Goal: Task Accomplishment & Management: Complete application form

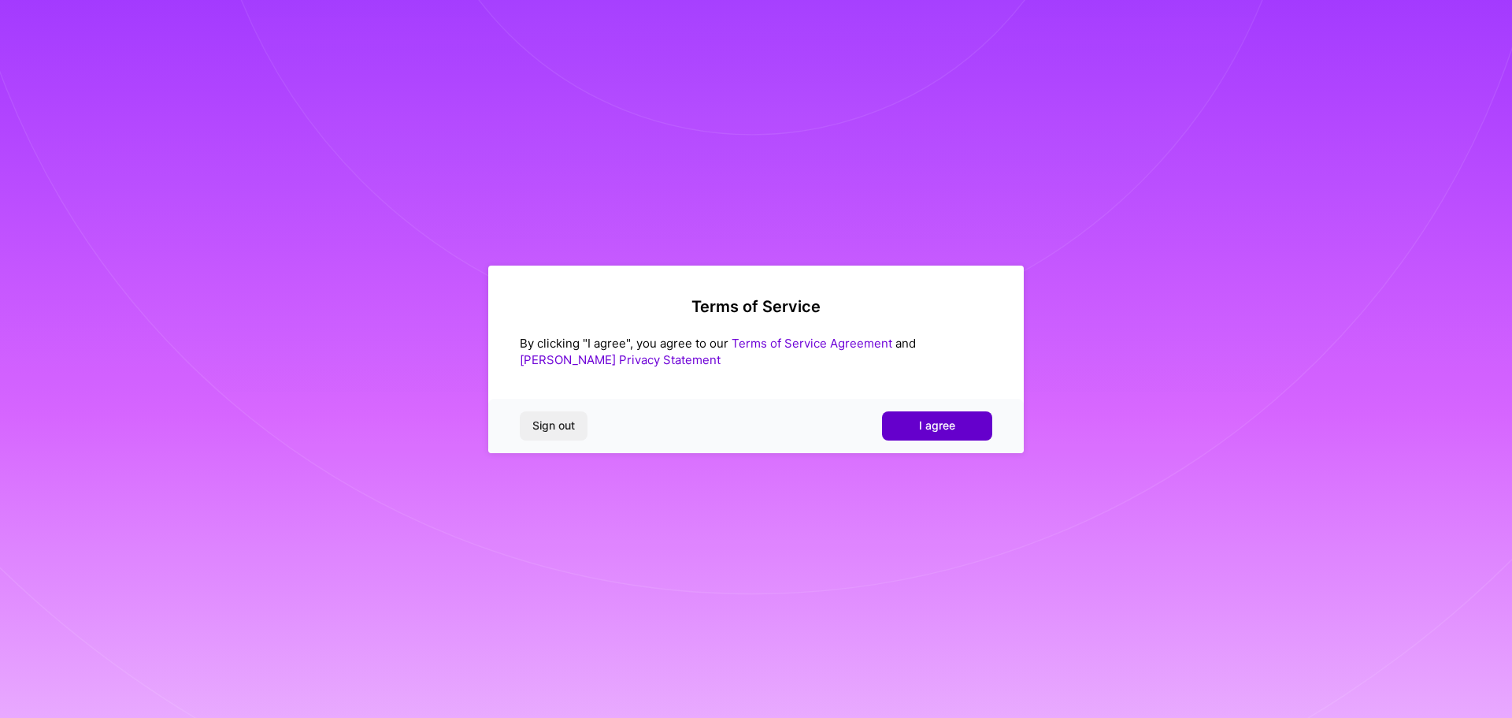
click at [952, 424] on span "I agree" at bounding box center [937, 425] width 36 height 16
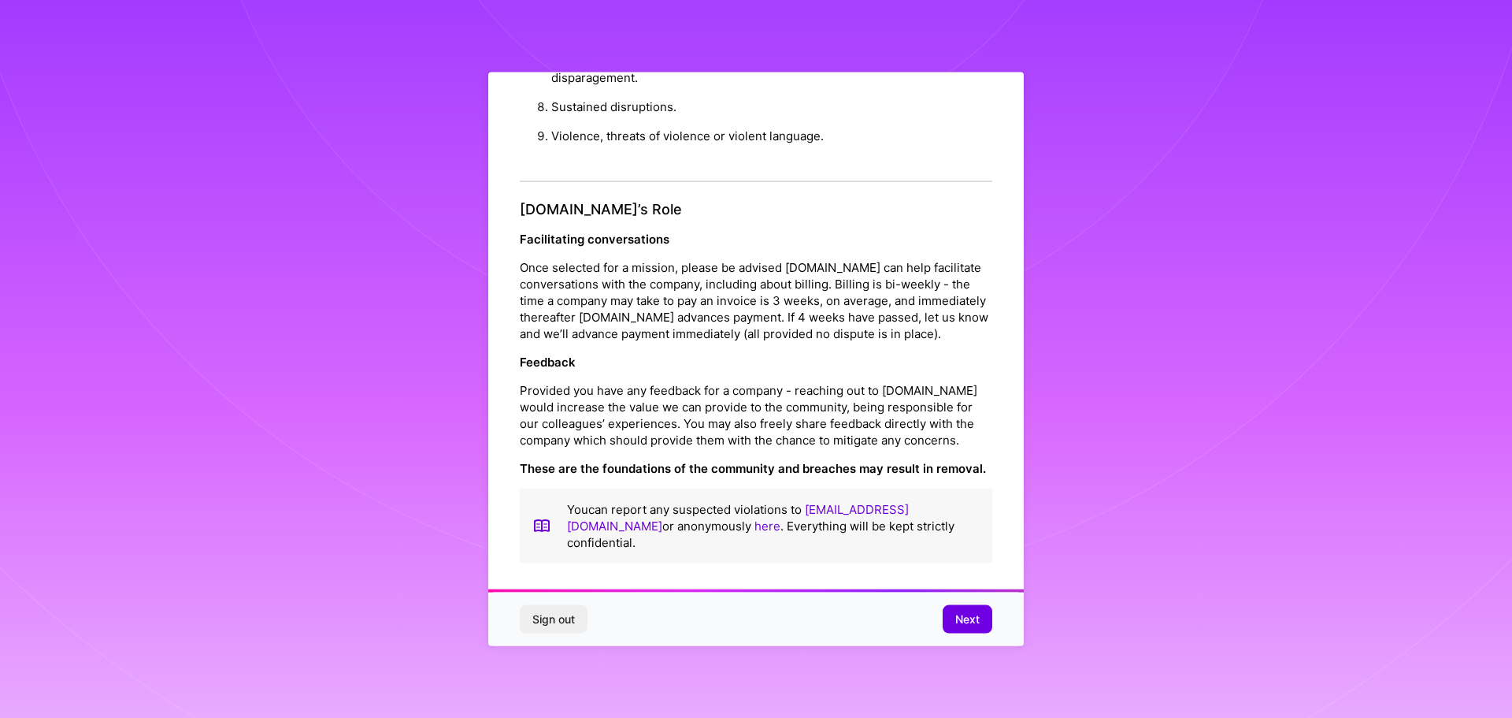
scroll to position [2, 0]
click at [953, 616] on button "Next" at bounding box center [968, 619] width 50 height 28
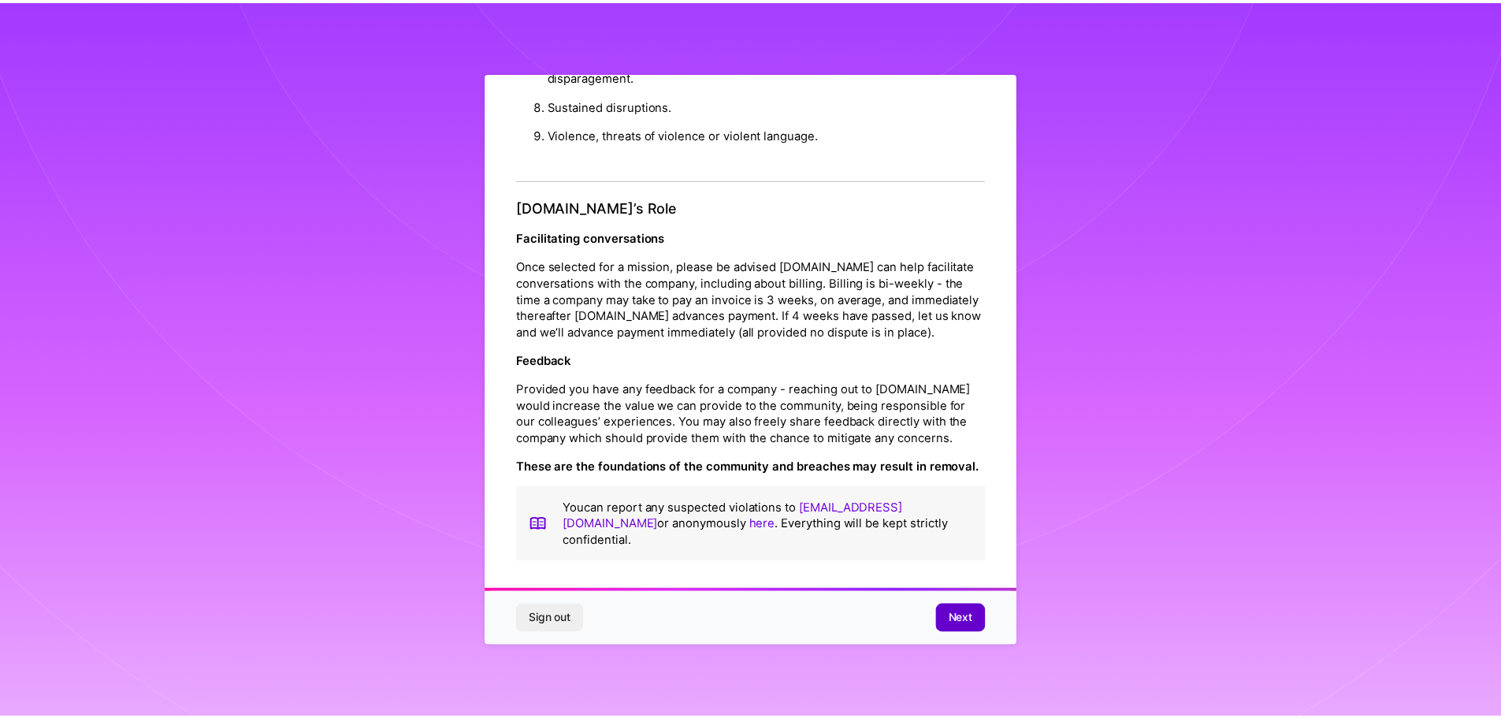
scroll to position [0, 0]
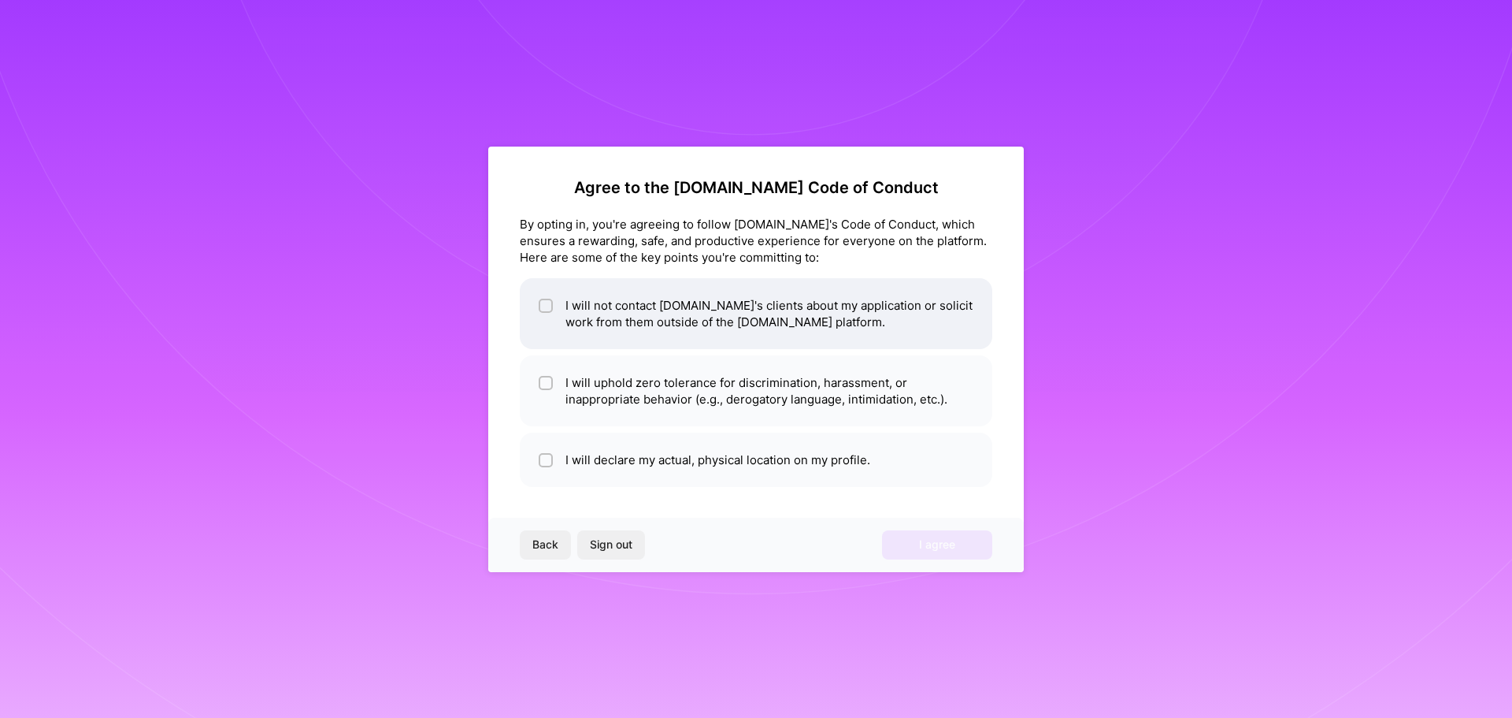
click at [700, 331] on li "I will not contact [DOMAIN_NAME]'s clients about my application or solicit work…" at bounding box center [756, 313] width 473 height 71
checkbox input "true"
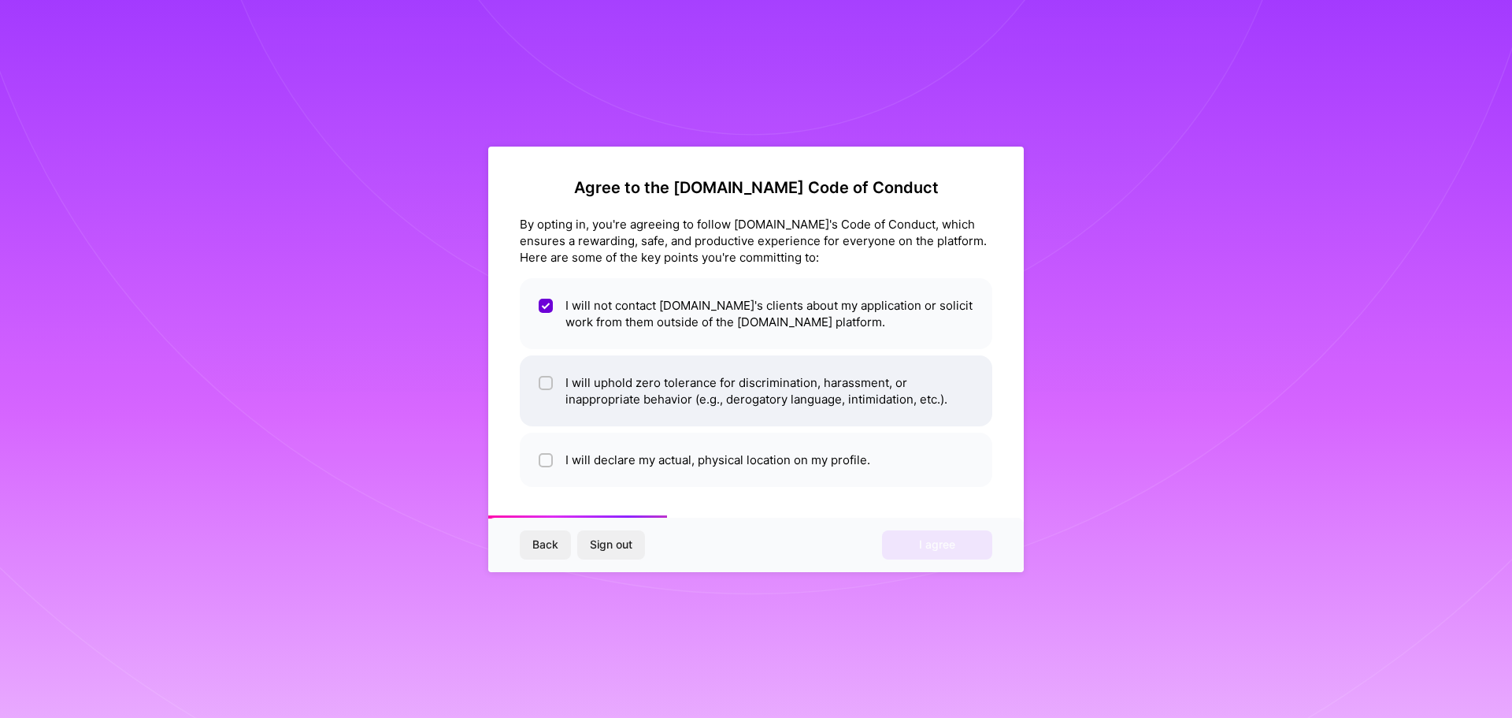
click at [612, 411] on li "I will uphold zero tolerance for discrimination, harassment, or inappropriate b…" at bounding box center [756, 390] width 473 height 71
checkbox input "true"
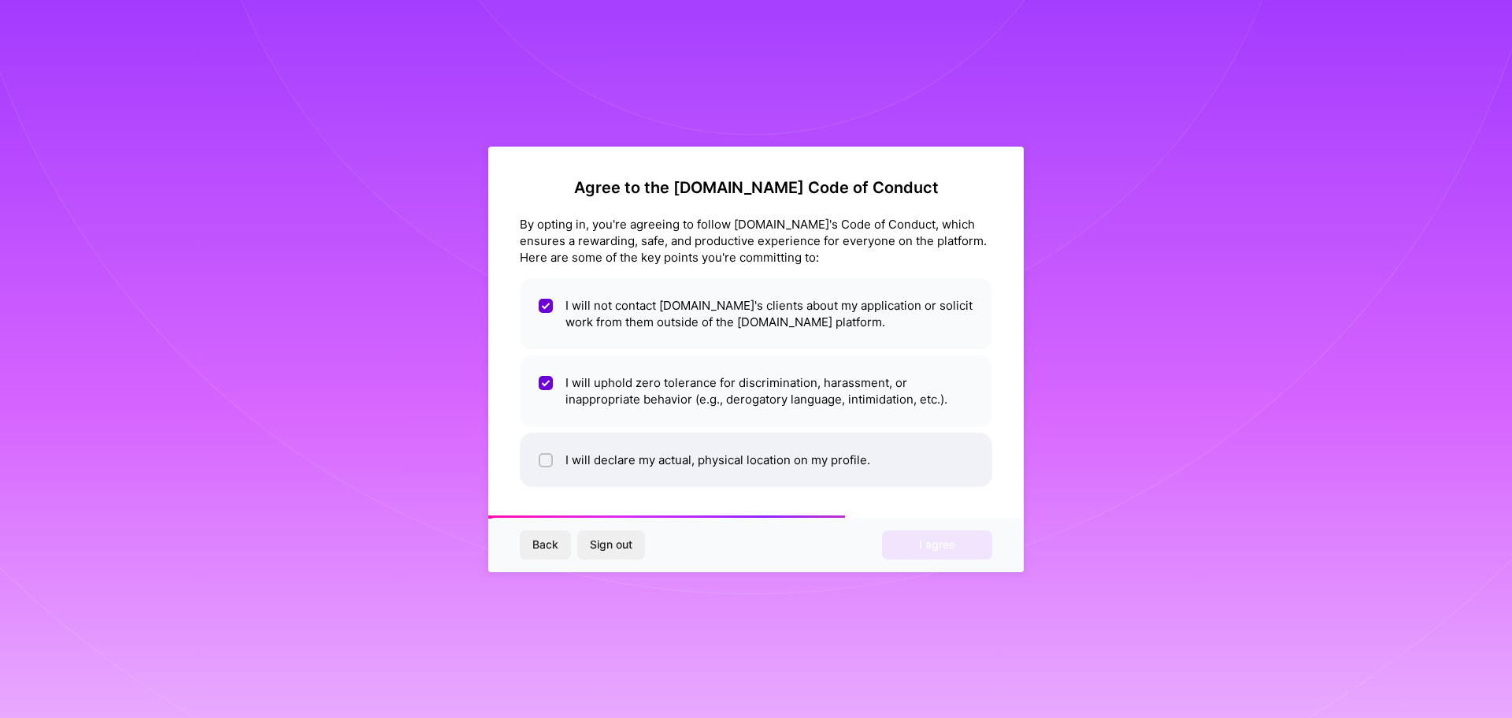
click at [694, 455] on li "I will declare my actual, physical location on my profile." at bounding box center [756, 459] width 473 height 54
checkbox input "true"
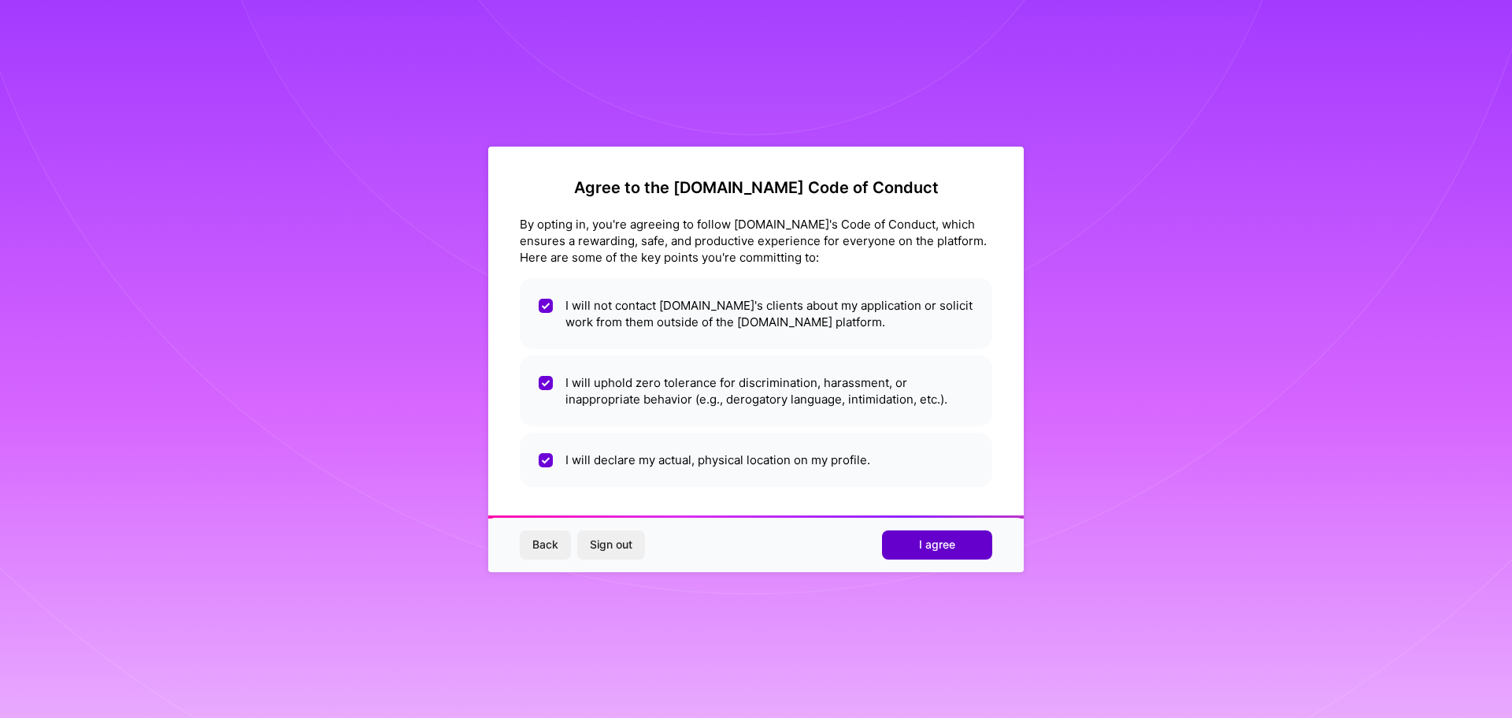
click at [967, 533] on button "I agree" at bounding box center [937, 544] width 110 height 28
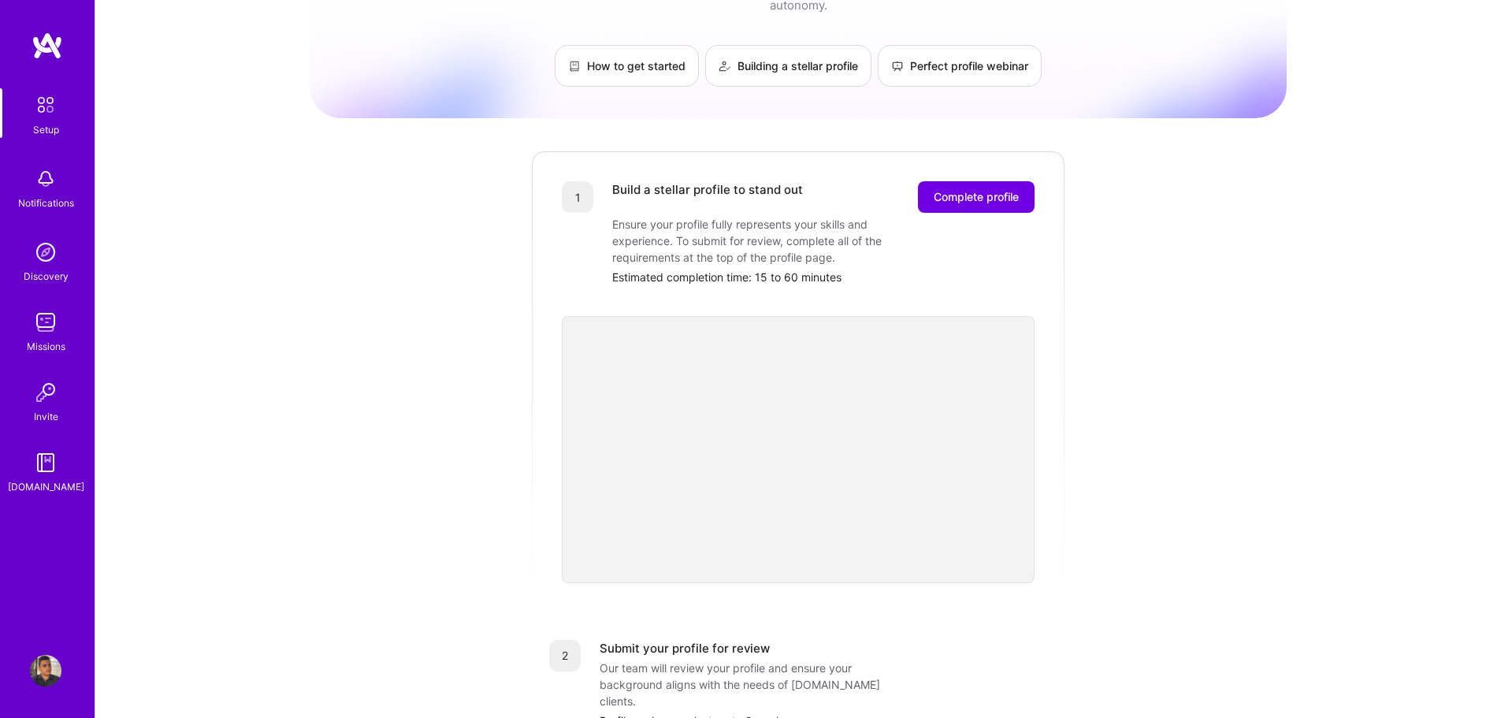
scroll to position [7, 0]
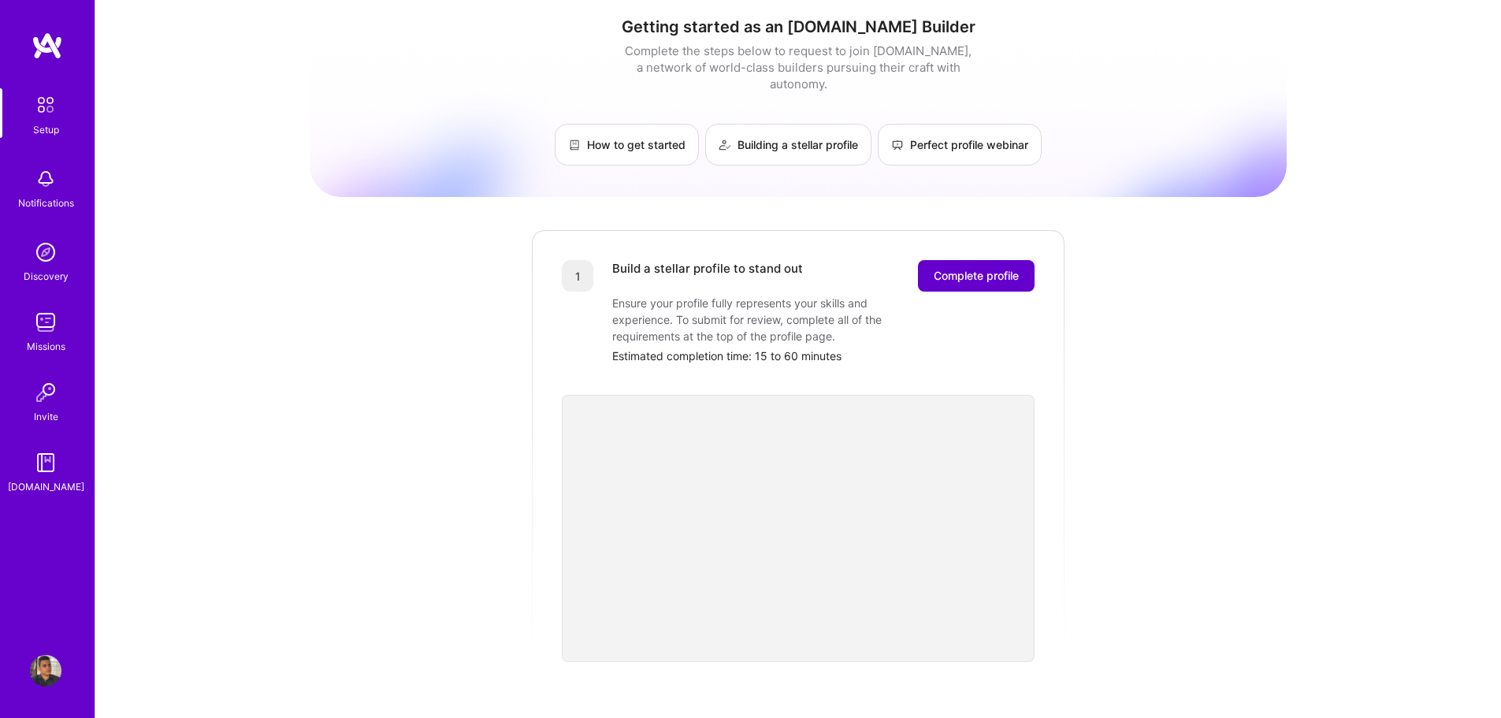
click at [999, 268] on span "Complete profile" at bounding box center [975, 276] width 85 height 16
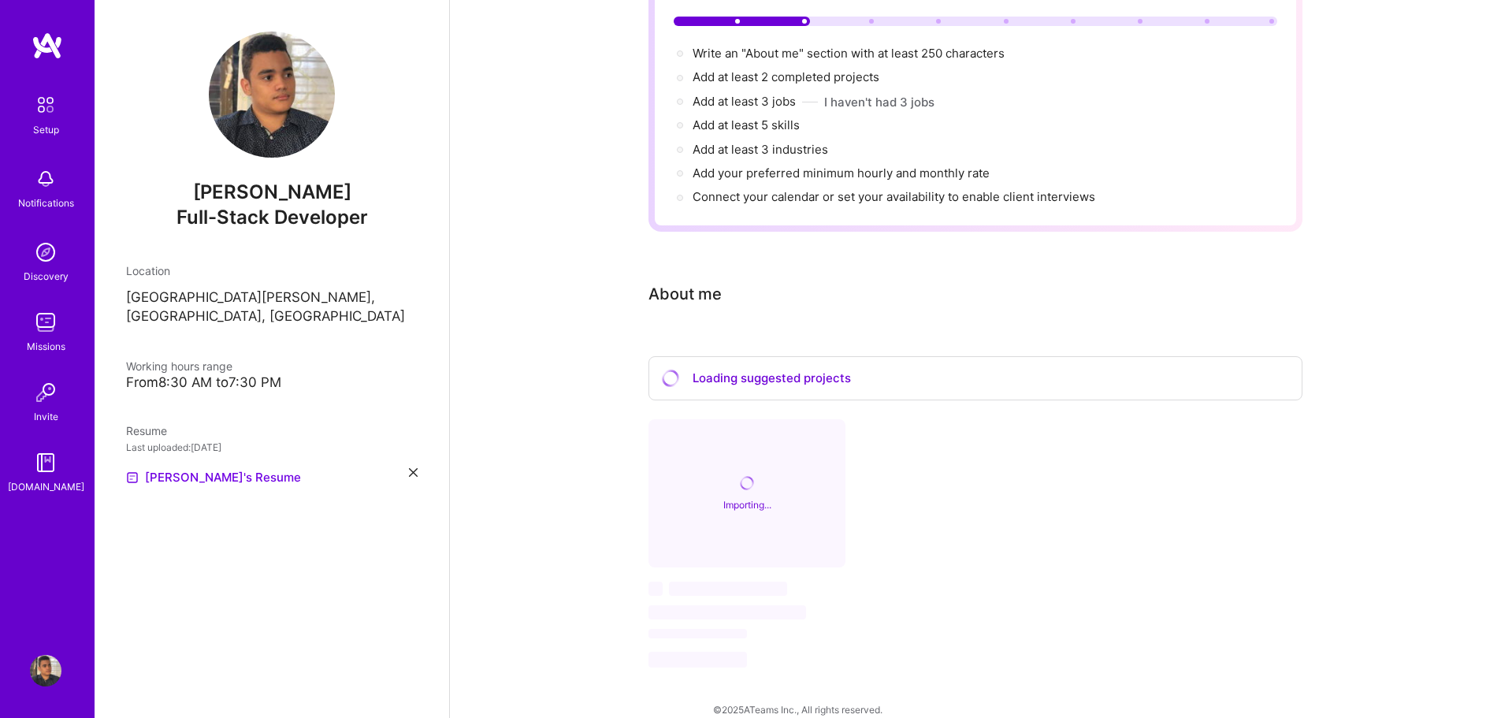
scroll to position [13, 0]
